Goal: Task Accomplishment & Management: Manage account settings

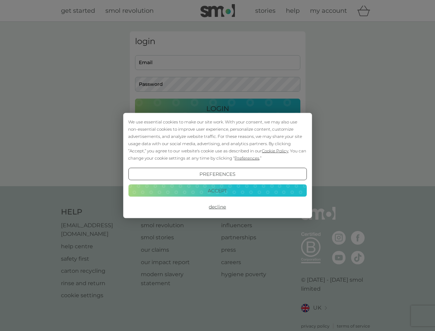
click at [275, 150] on span "Cookie Policy" at bounding box center [275, 150] width 27 height 5
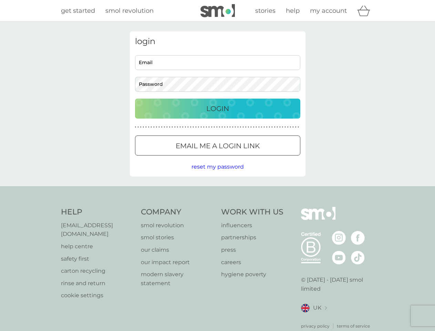
click at [246, 158] on div "login Email Password Login ● ● ● ● ● ● ● ● ● ● ● ● ● ● ● ● ● ● ● ● ● ● ● ● ● ● …" at bounding box center [218, 103] width 176 height 145
click at [217, 174] on div "login Email Password Login ● ● ● ● ● ● ● ● ● ● ● ● ● ● ● ● ● ● ● ● ● ● ● ● ● ● …" at bounding box center [218, 103] width 176 height 145
click at [217, 207] on div "Help [EMAIL_ADDRESS][DOMAIN_NAME] help centre safety first carton recycling rin…" at bounding box center [217, 268] width 313 height 122
click at [217, 190] on div "Help [EMAIL_ADDRESS][DOMAIN_NAME] help centre safety first carton recycling rin…" at bounding box center [217, 268] width 435 height 164
